Goal: Information Seeking & Learning: Learn about a topic

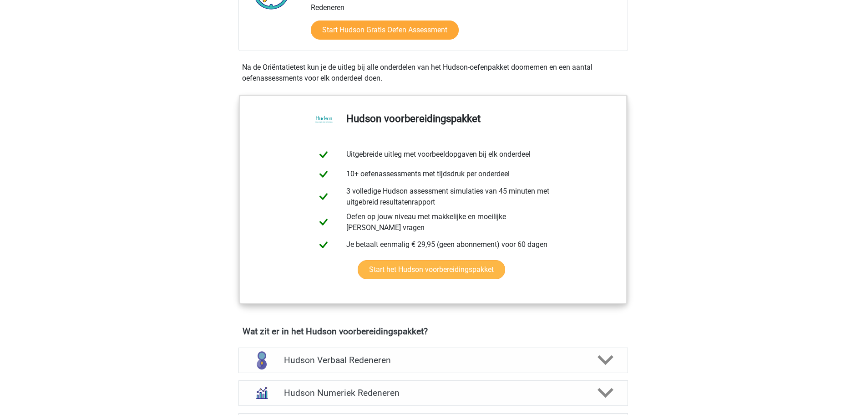
scroll to position [364, 0]
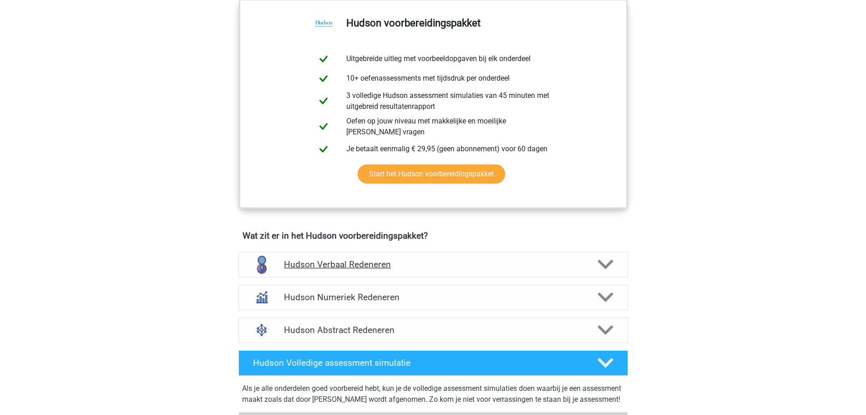
click at [415, 266] on h4 "Hudson Verbaal Redeneren" at bounding box center [433, 264] width 298 height 10
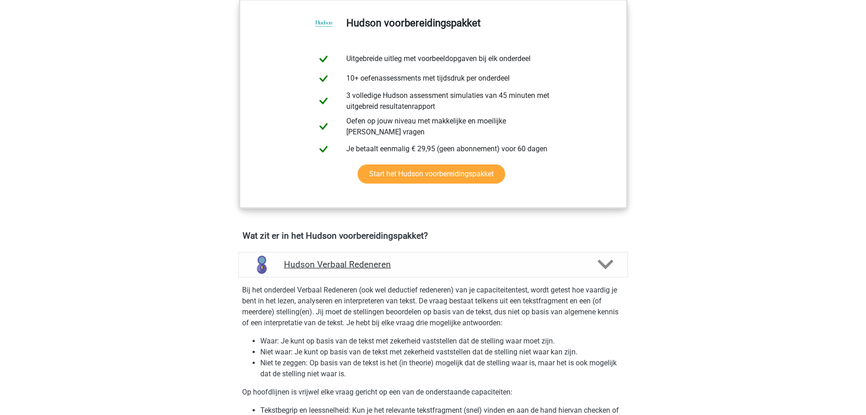
click at [416, 262] on h4 "Hudson Verbaal Redeneren" at bounding box center [433, 264] width 298 height 10
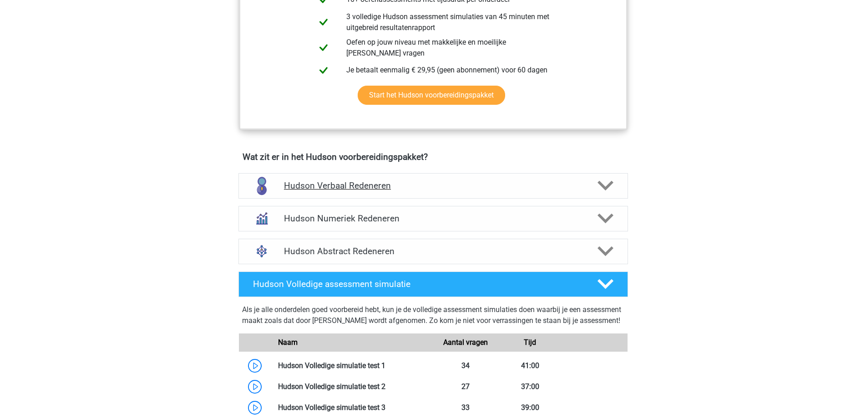
scroll to position [455, 0]
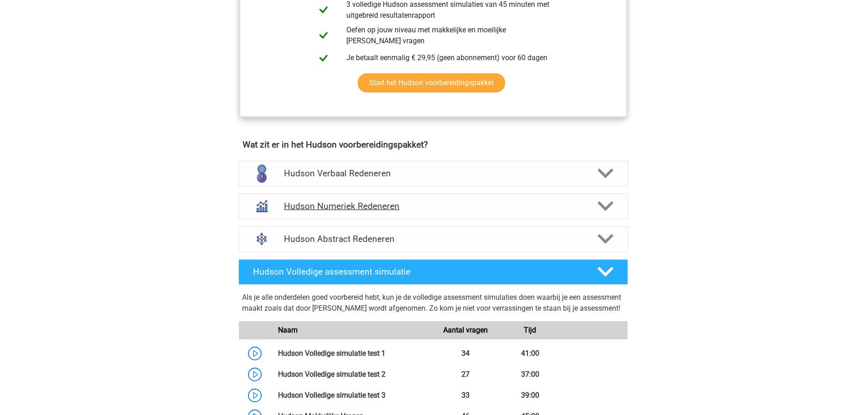
click at [418, 212] on div "Hudson Numeriek Redeneren" at bounding box center [433, 205] width 390 height 25
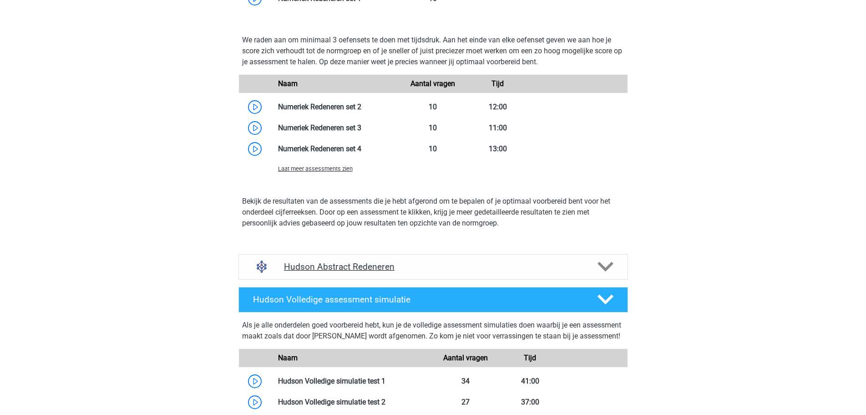
scroll to position [819, 0]
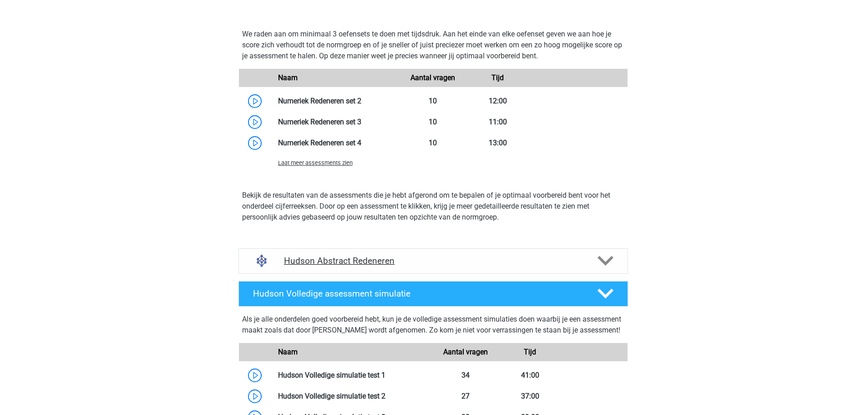
click at [358, 257] on h4 "Hudson Abstract Redeneren" at bounding box center [433, 260] width 298 height 10
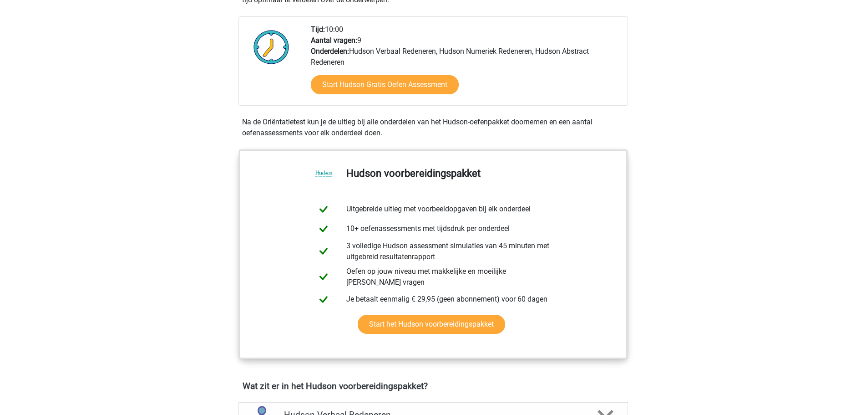
scroll to position [410, 0]
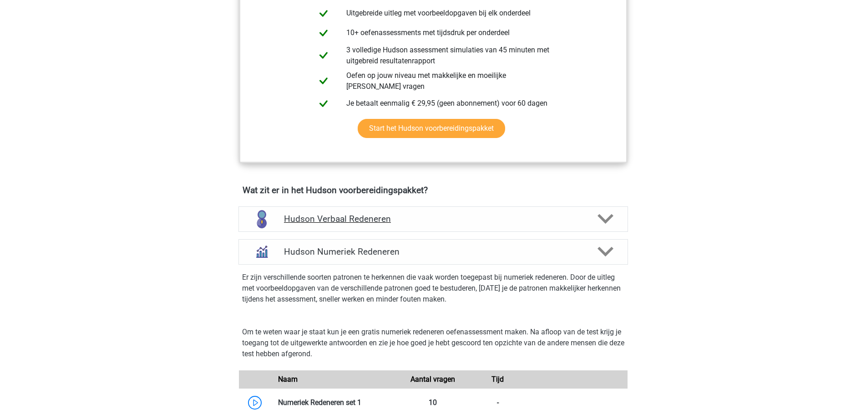
click at [381, 223] on h4 "Hudson Verbaal Redeneren" at bounding box center [433, 218] width 298 height 10
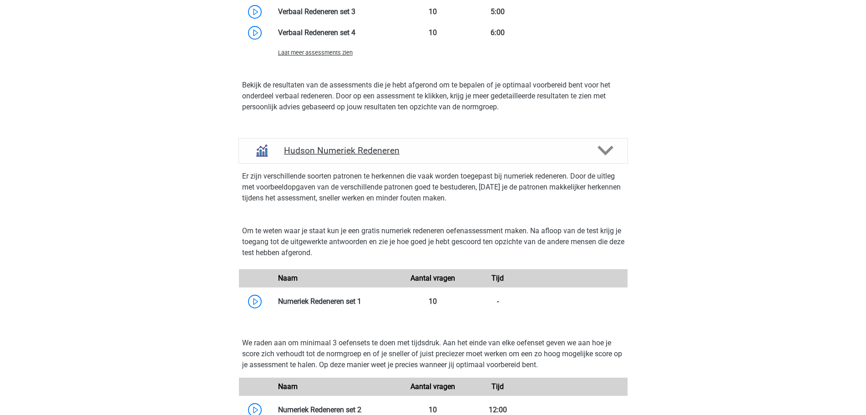
scroll to position [1138, 0]
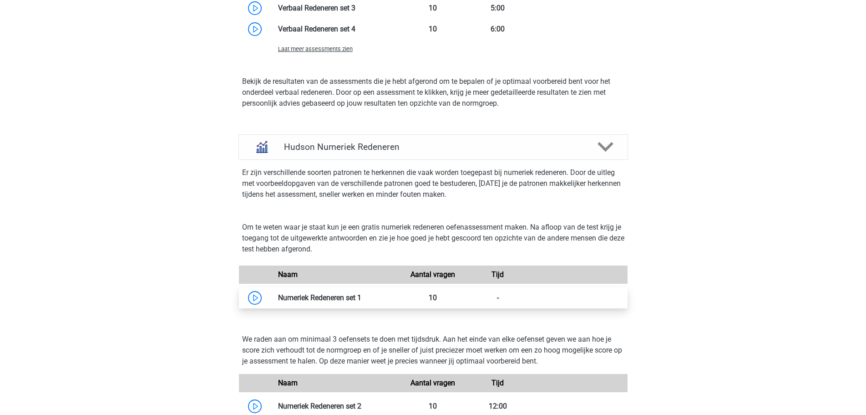
click at [361, 302] on link at bounding box center [361, 297] width 0 height 9
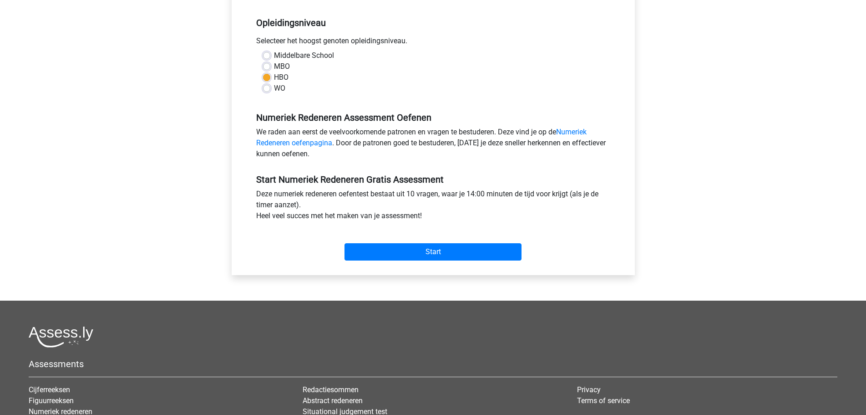
scroll to position [182, 0]
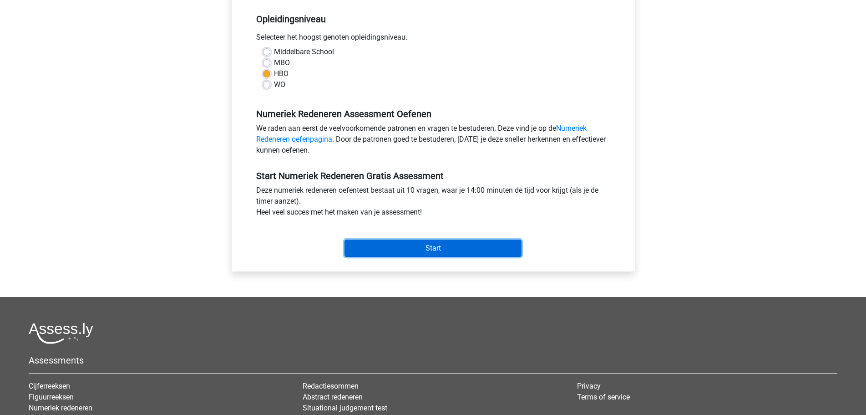
click at [417, 250] on input "Start" at bounding box center [432, 247] width 177 height 17
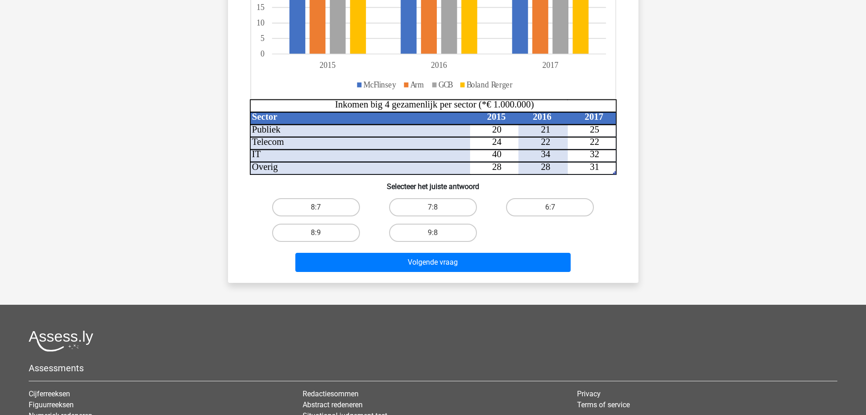
scroll to position [228, 0]
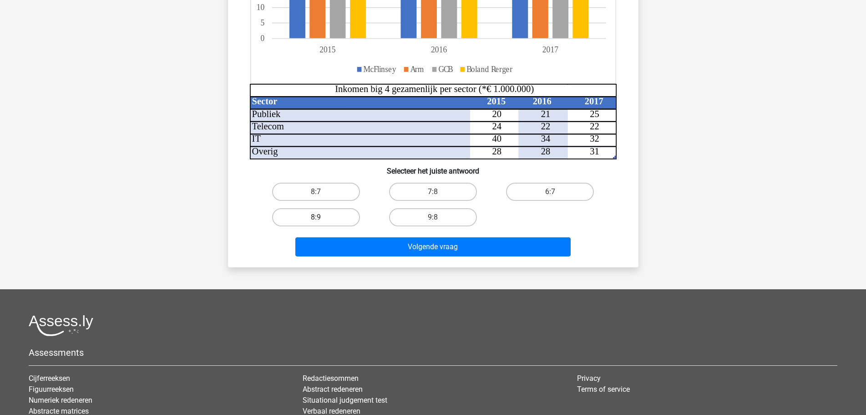
click at [338, 212] on label "8:9" at bounding box center [316, 217] width 88 height 18
click at [322, 217] on input "8:9" at bounding box center [319, 220] width 6 height 6
radio input "true"
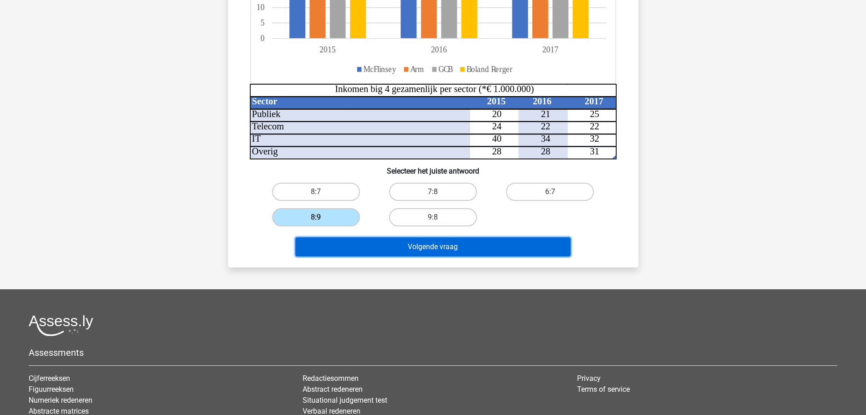
click at [386, 243] on button "Volgende vraag" at bounding box center [432, 246] width 275 height 19
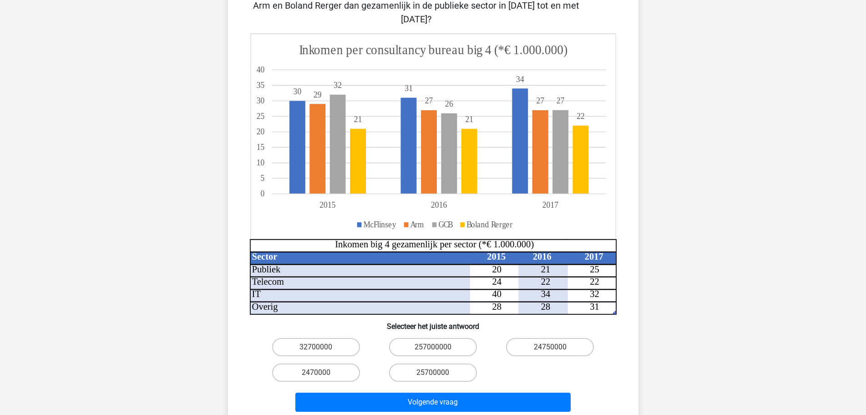
scroll to position [0, 0]
